Goal: Information Seeking & Learning: Learn about a topic

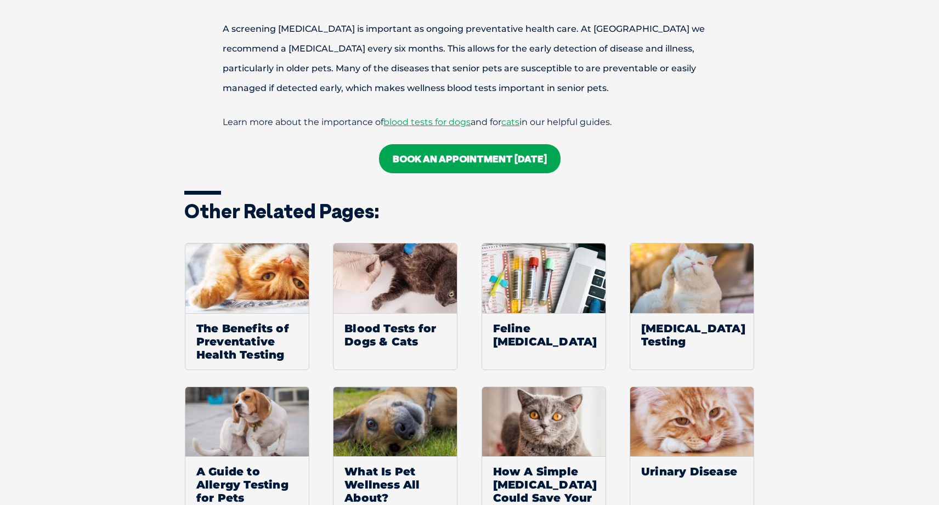
scroll to position [1410, 0]
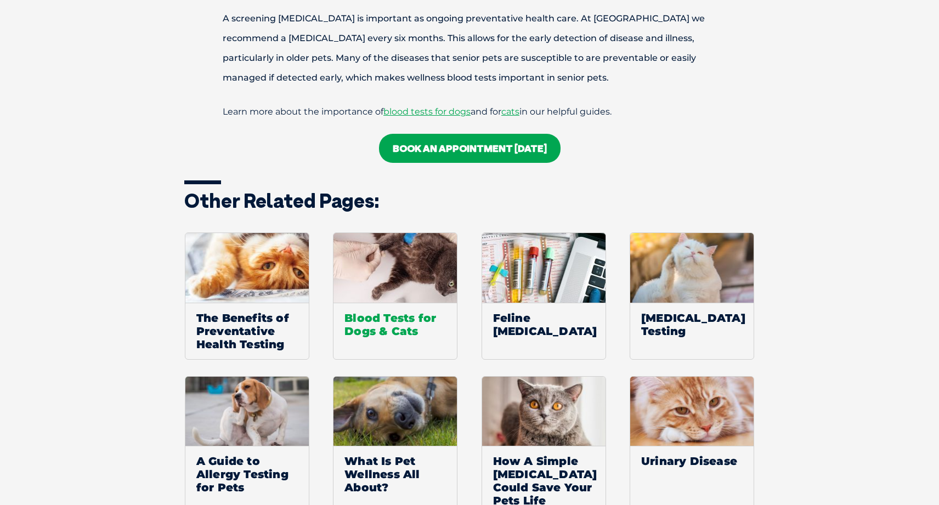
click at [395, 325] on span "Blood Tests for Dogs & Cats" at bounding box center [394, 324] width 123 height 43
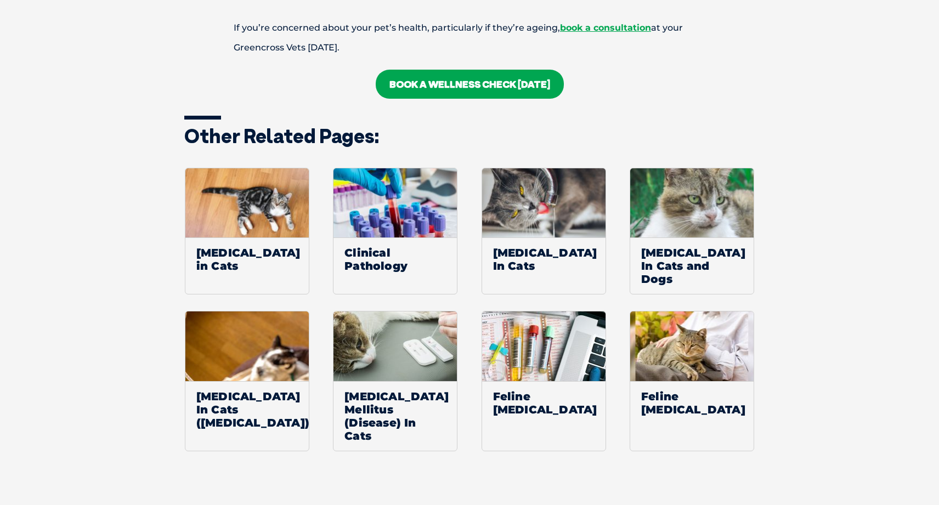
scroll to position [1730, 0]
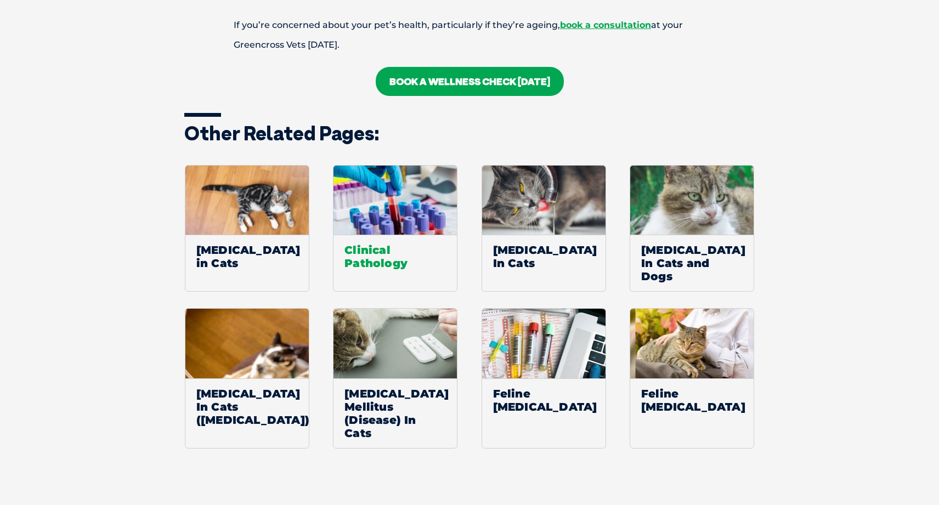
click at [389, 235] on span "Clinical Pathology" at bounding box center [394, 256] width 123 height 43
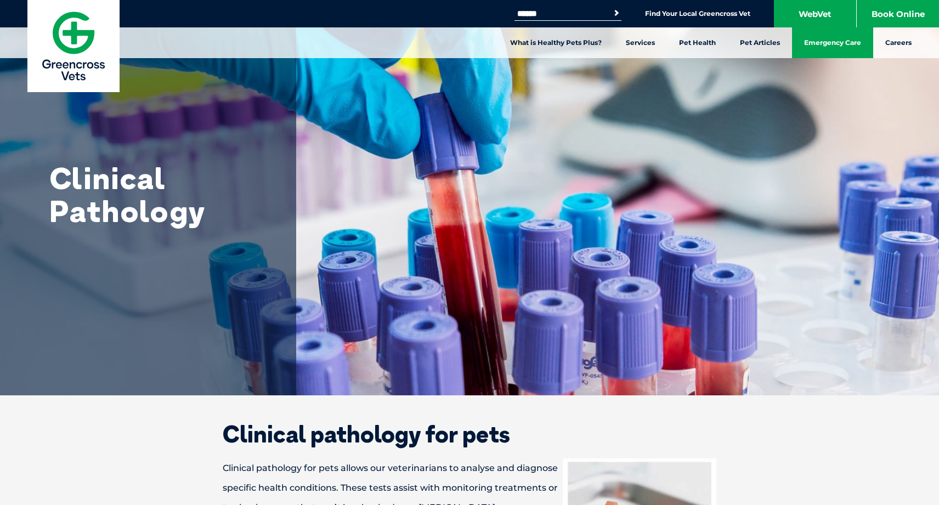
click at [814, 47] on link "Emergency Care" at bounding box center [832, 42] width 81 height 31
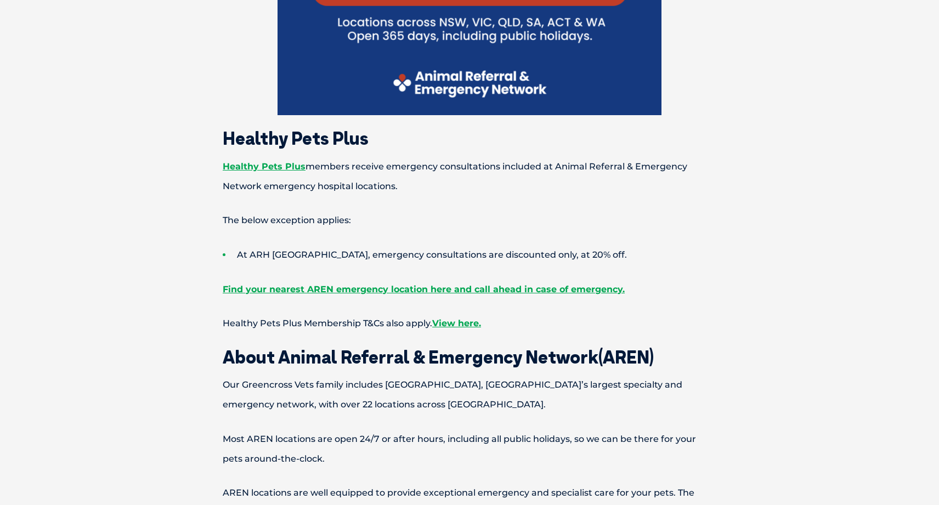
scroll to position [652, 0]
